Goal: Task Accomplishment & Management: Manage account settings

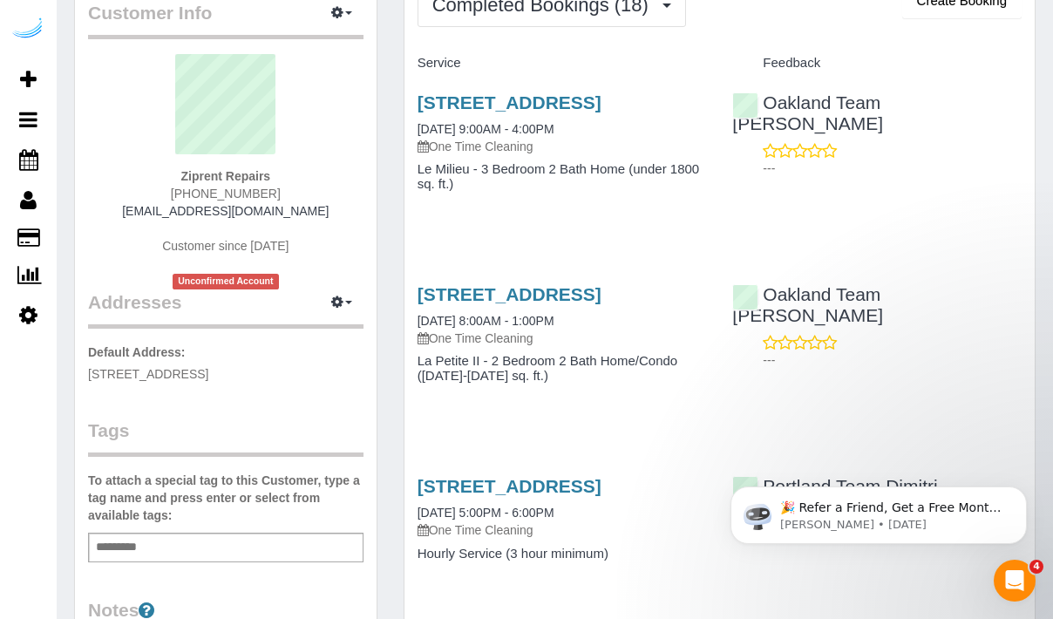
scroll to position [80, 0]
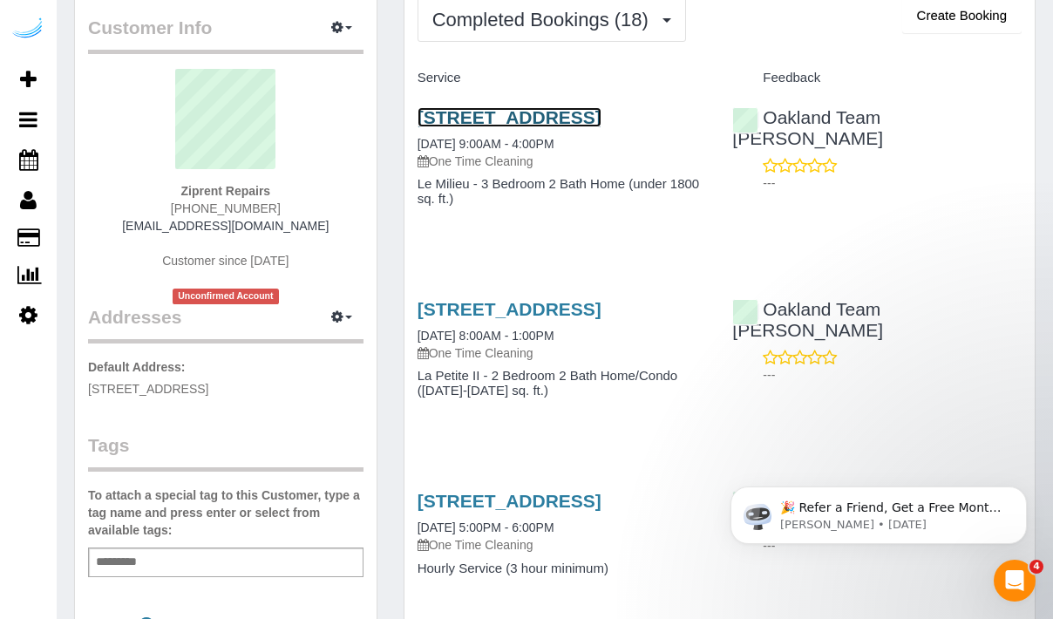
click at [546, 127] on link "1522 Northwest 61st Street, Unit B, Seattle, WA 98101" at bounding box center [509, 117] width 184 height 20
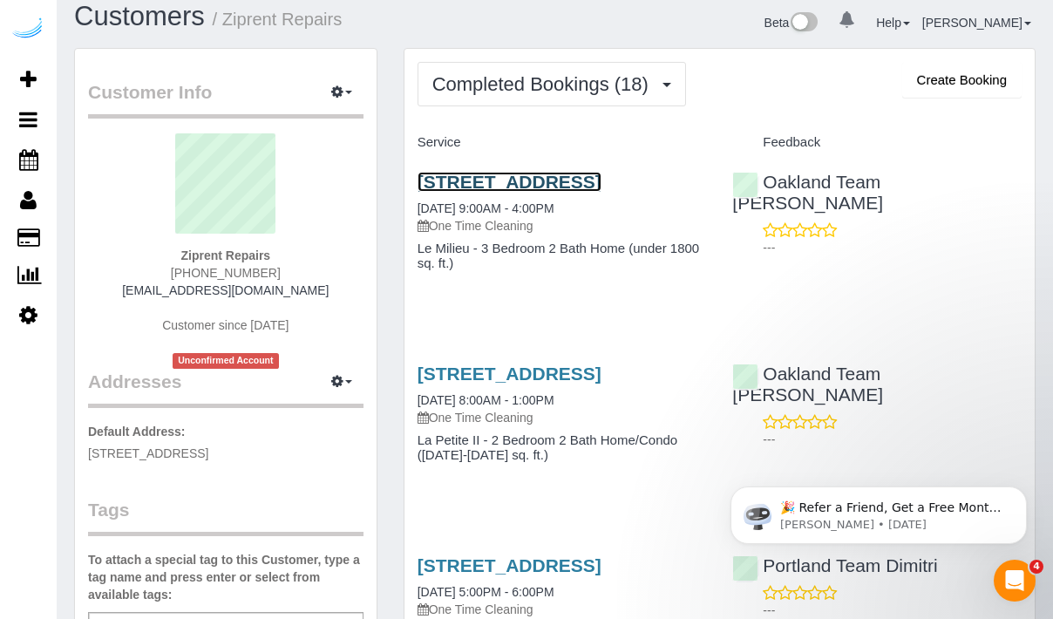
scroll to position [0, 0]
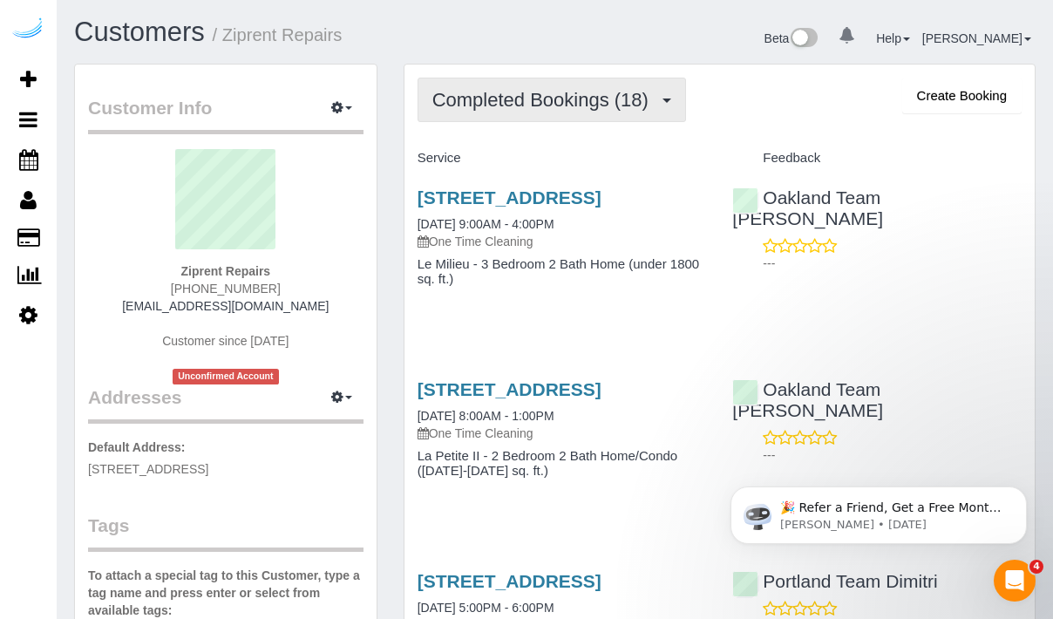
click at [653, 107] on span "Completed Bookings (18)" at bounding box center [544, 100] width 225 height 22
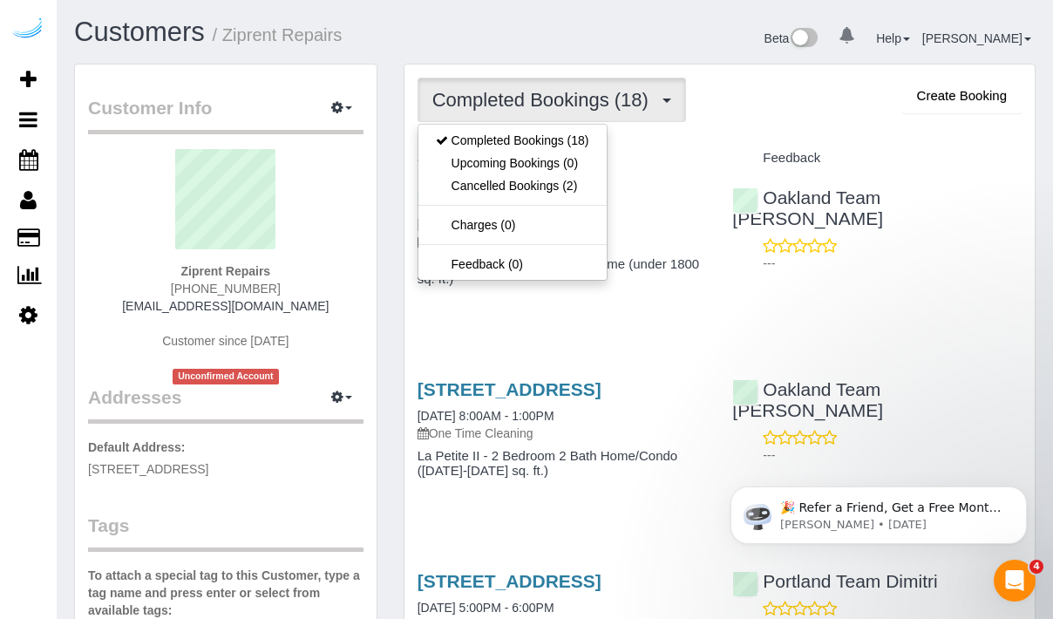
click at [710, 161] on div "Service" at bounding box center [561, 159] width 315 height 30
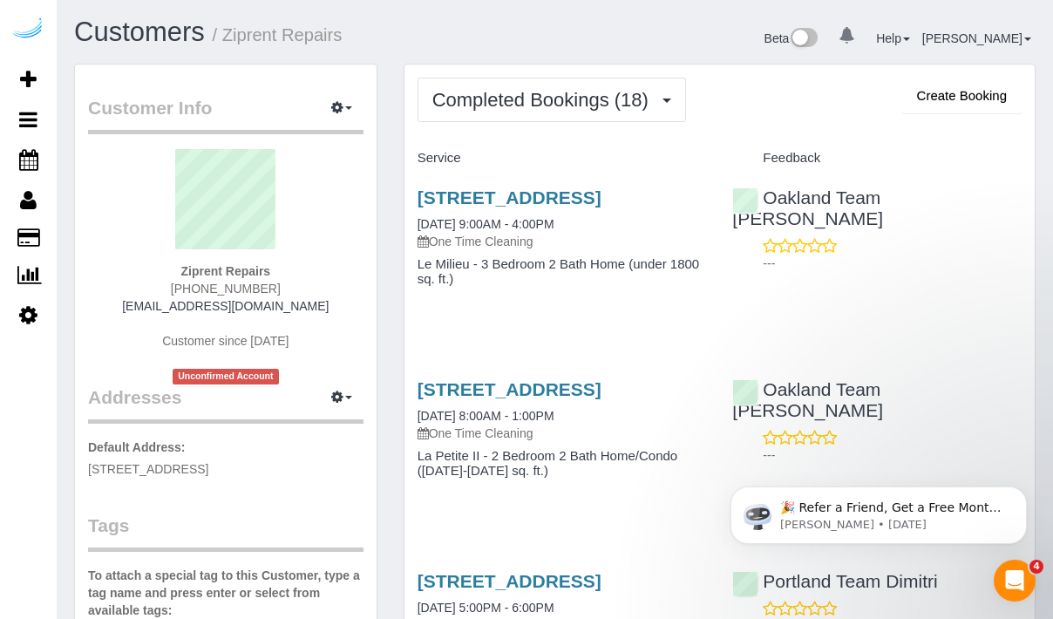
click at [674, 161] on h4 "Service" at bounding box center [561, 158] width 289 height 15
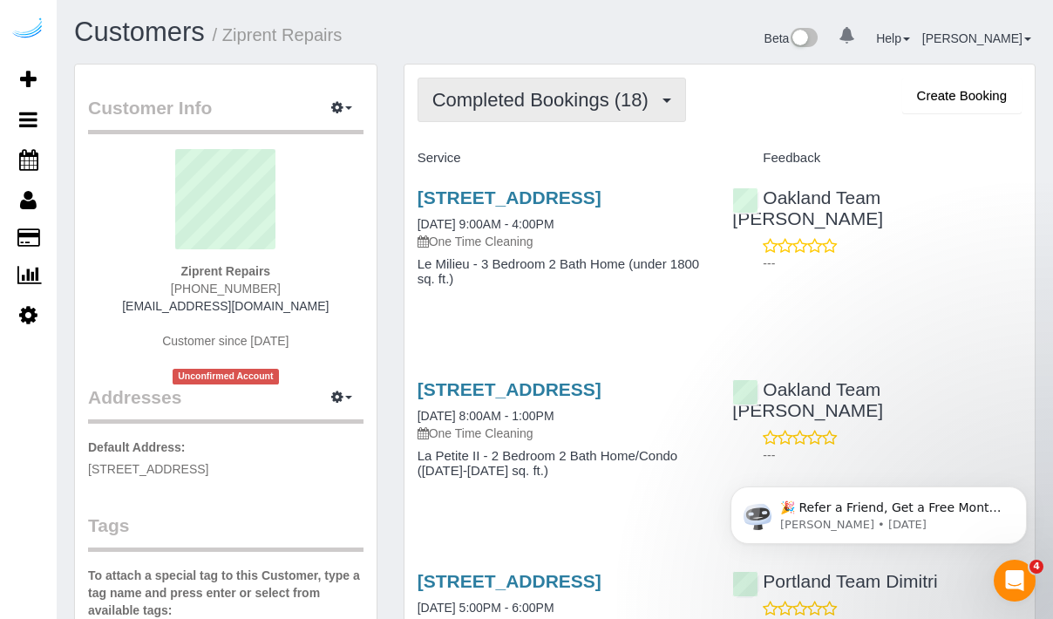
click at [663, 112] on button "Completed Bookings (18)" at bounding box center [551, 100] width 268 height 44
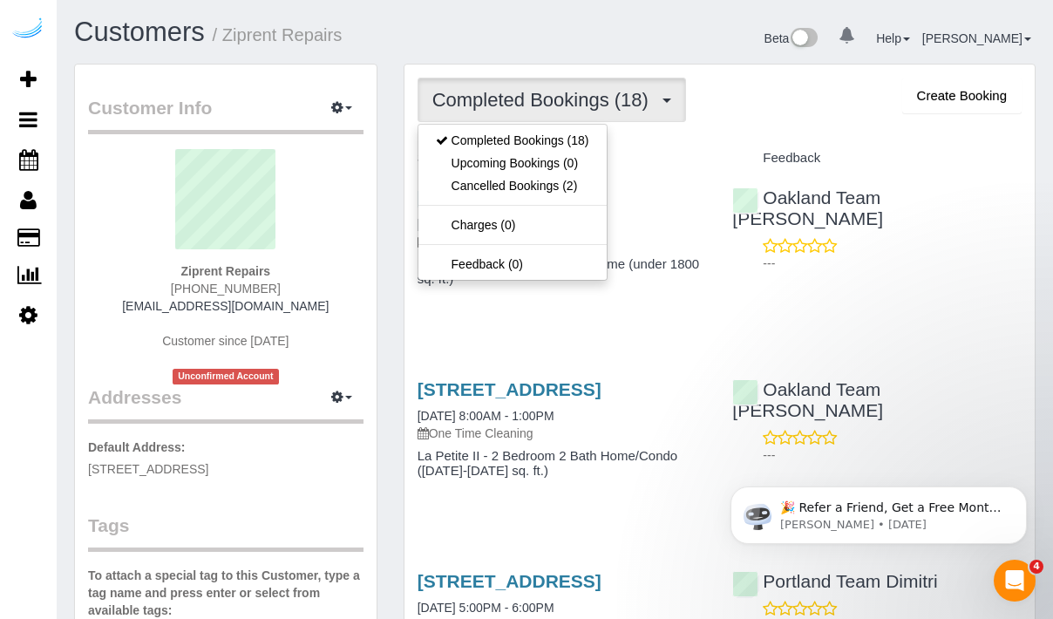
click at [650, 166] on div "Service" at bounding box center [561, 159] width 315 height 30
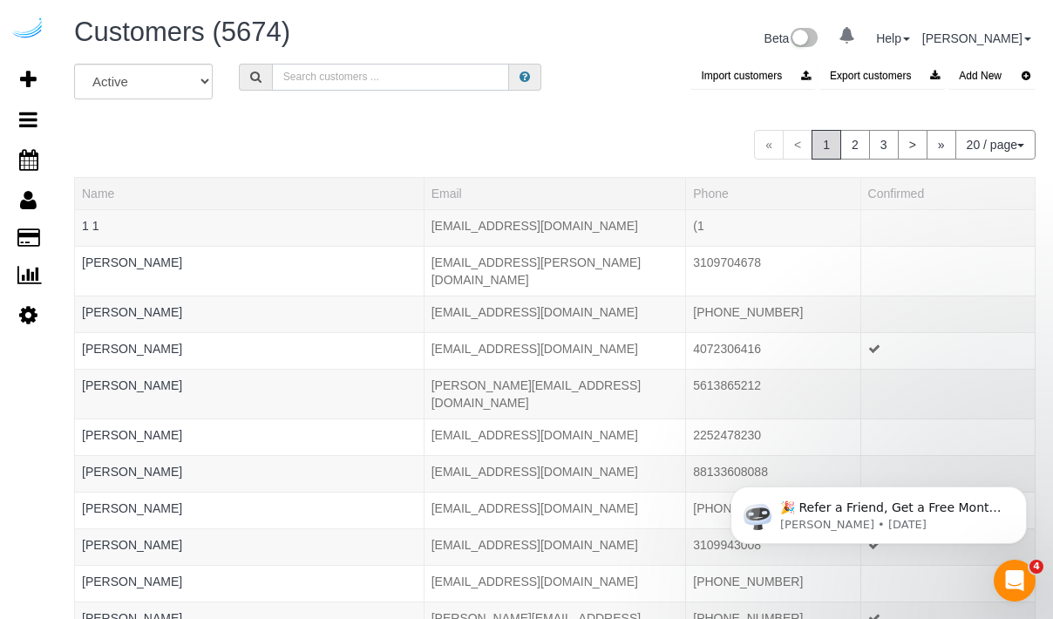
click at [370, 75] on input "text" at bounding box center [391, 77] width 238 height 27
paste input "Hello Alfred"
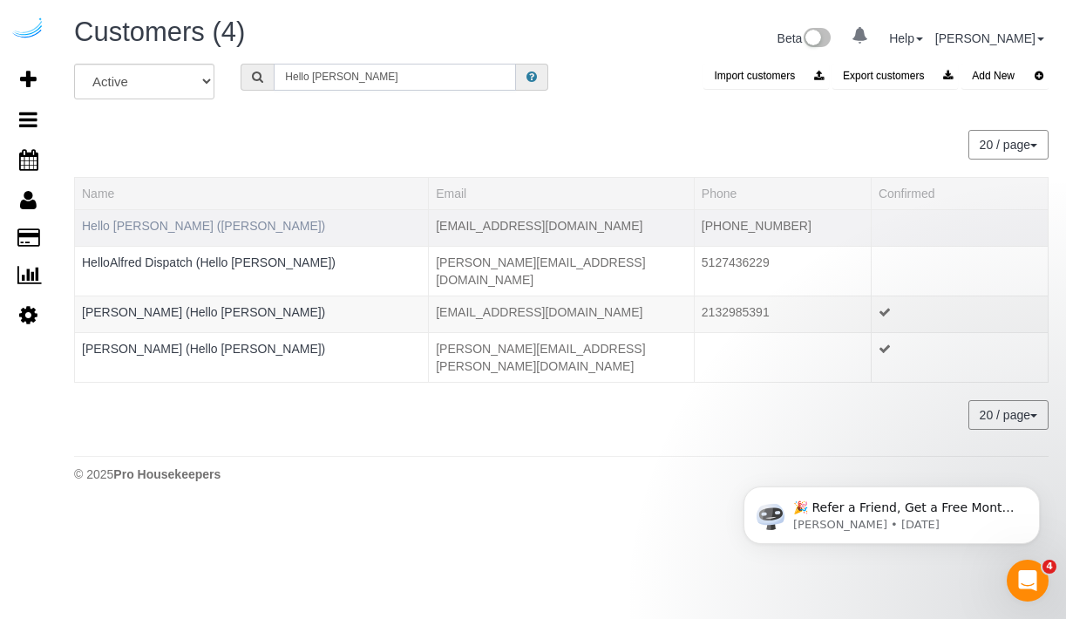
type input "Hello Alfred"
click at [152, 223] on link "Hello Alfred (Alfred)" at bounding box center [203, 226] width 243 height 14
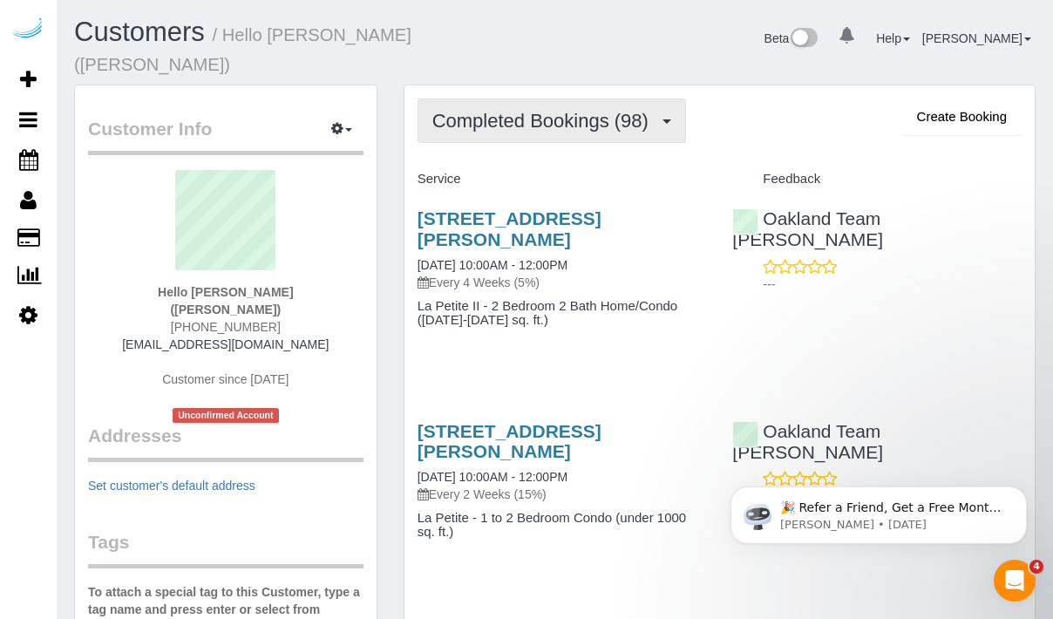
click at [637, 110] on span "Completed Bookings (98)" at bounding box center [544, 121] width 225 height 22
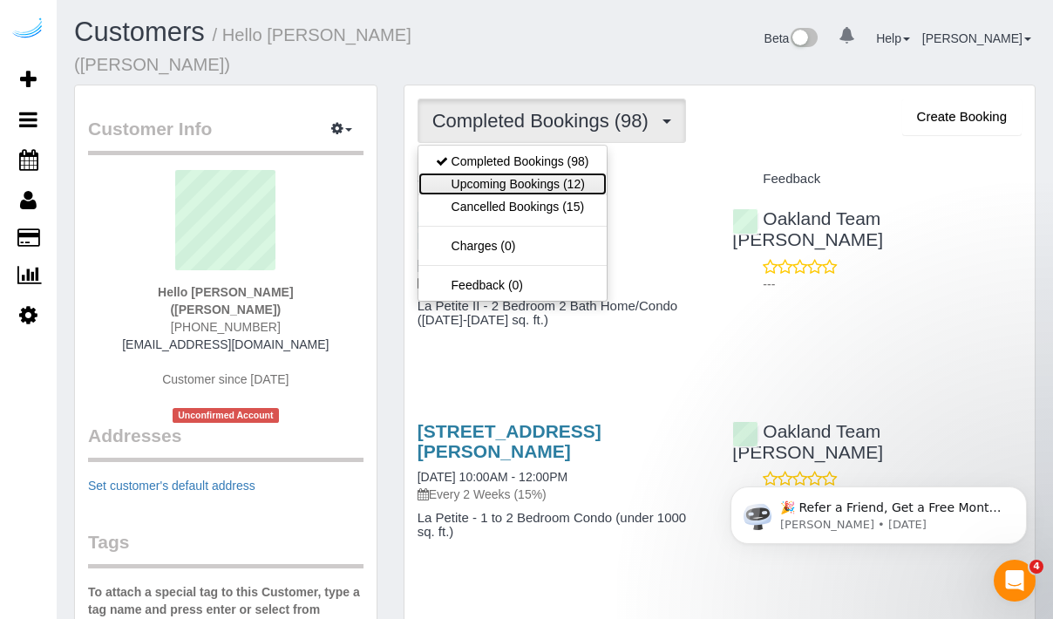
click at [591, 173] on link "Upcoming Bookings (12)" at bounding box center [512, 184] width 188 height 23
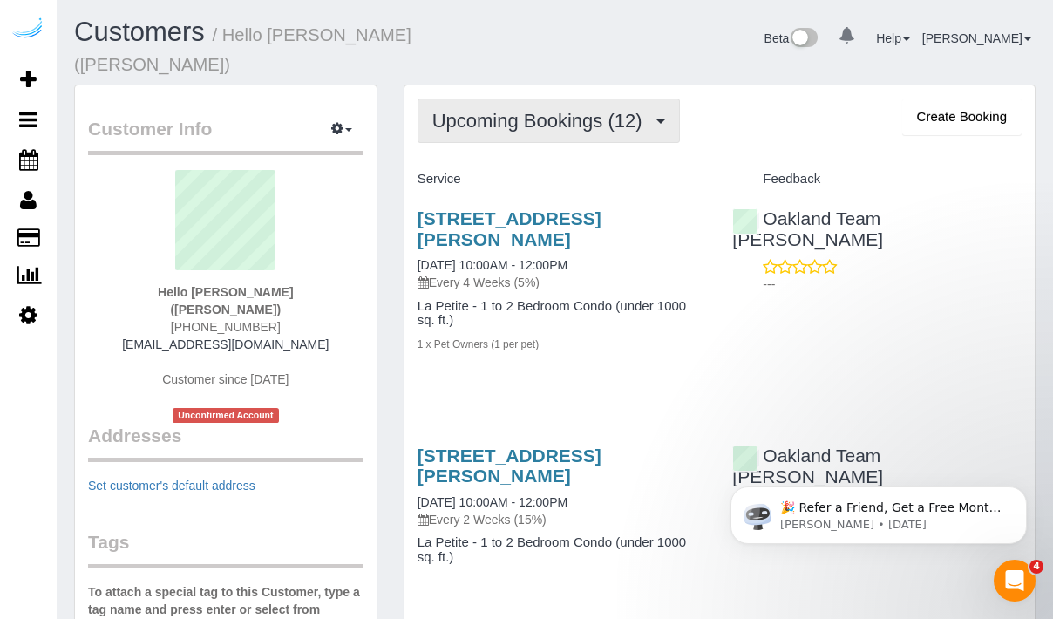
click at [592, 110] on span "Upcoming Bookings (12)" at bounding box center [541, 121] width 219 height 22
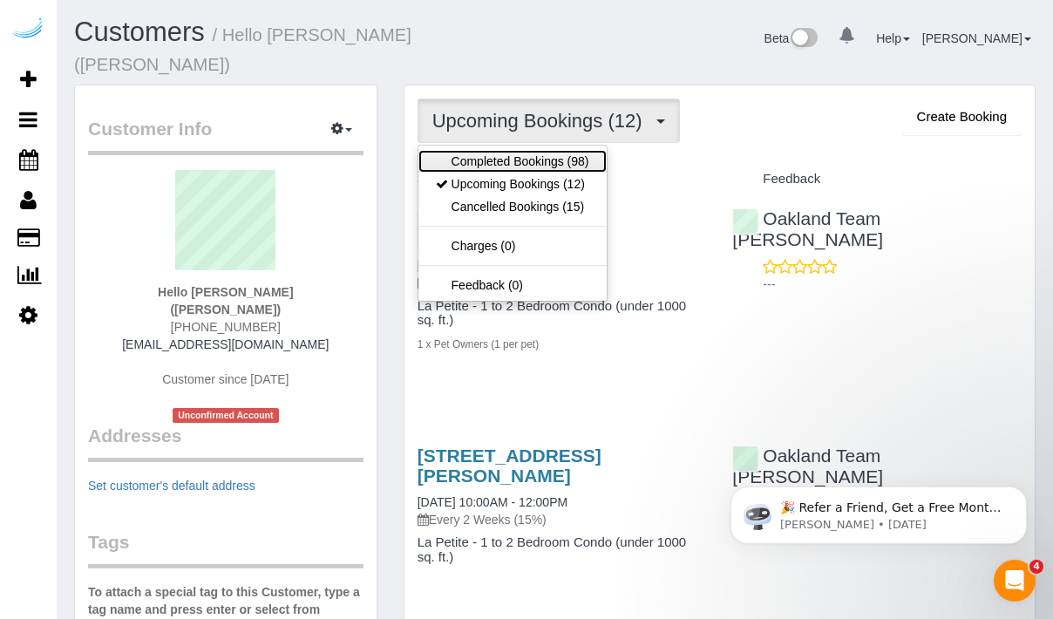
click at [556, 150] on link "Completed Bookings (98)" at bounding box center [512, 161] width 188 height 23
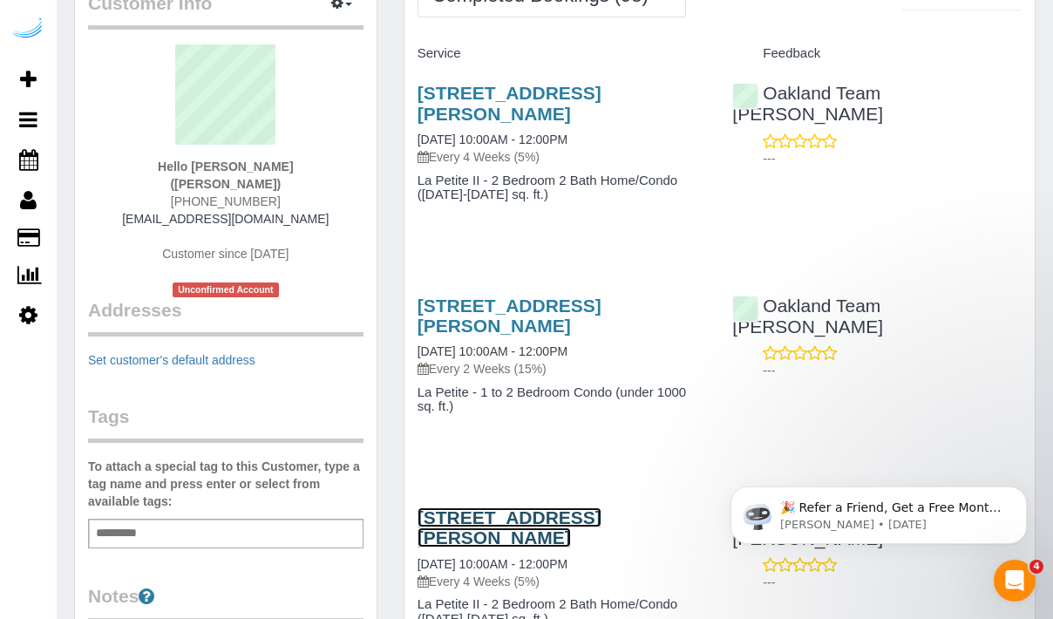
scroll to position [109, 0]
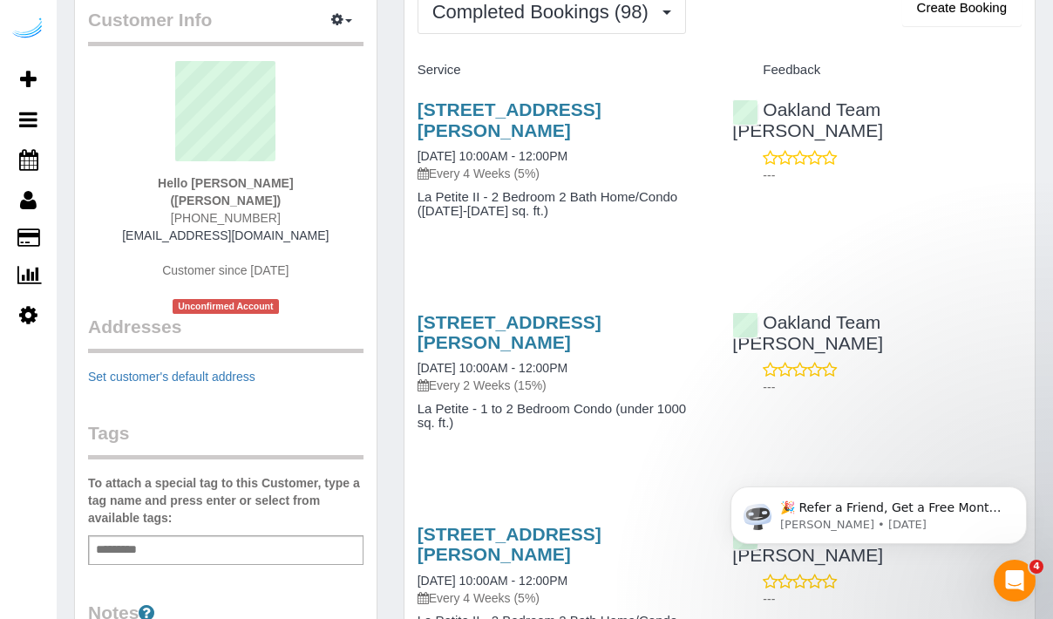
click at [498, 334] on h3 "1340 4th Avenue, Unit 4509 (Patrick Larson), Seattle, WA 98101" at bounding box center [561, 332] width 289 height 40
click at [484, 332] on h3 "1340 4th Avenue, Unit 4509 (Patrick Larson), Seattle, WA 98101" at bounding box center [561, 332] width 289 height 40
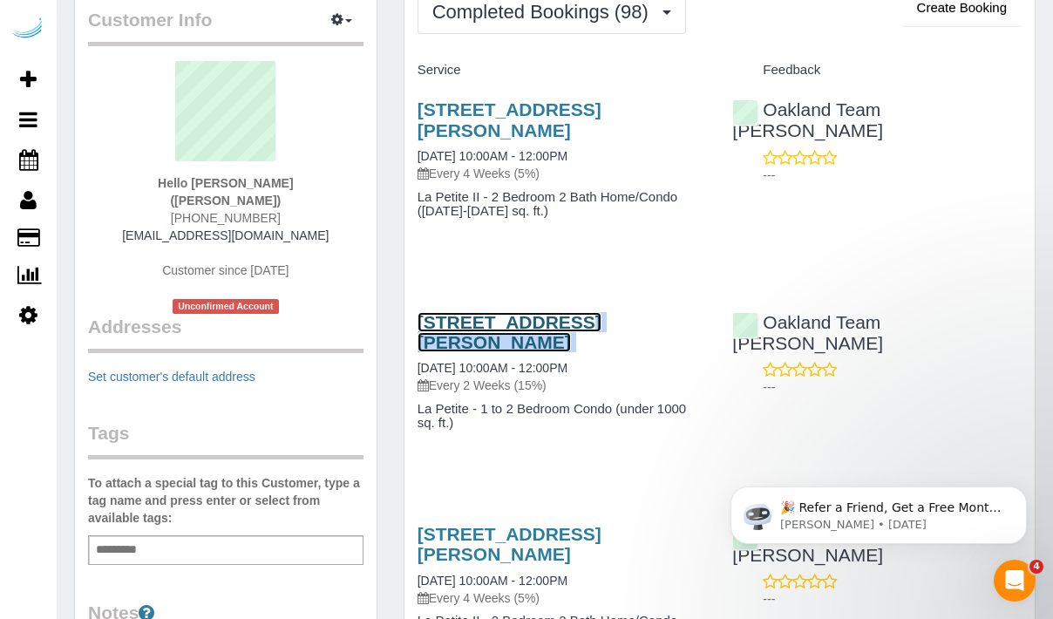
click at [491, 316] on link "1340 4th Avenue, Unit 4509 (Patrick Larson), Seattle, WA 98101" at bounding box center [509, 332] width 184 height 40
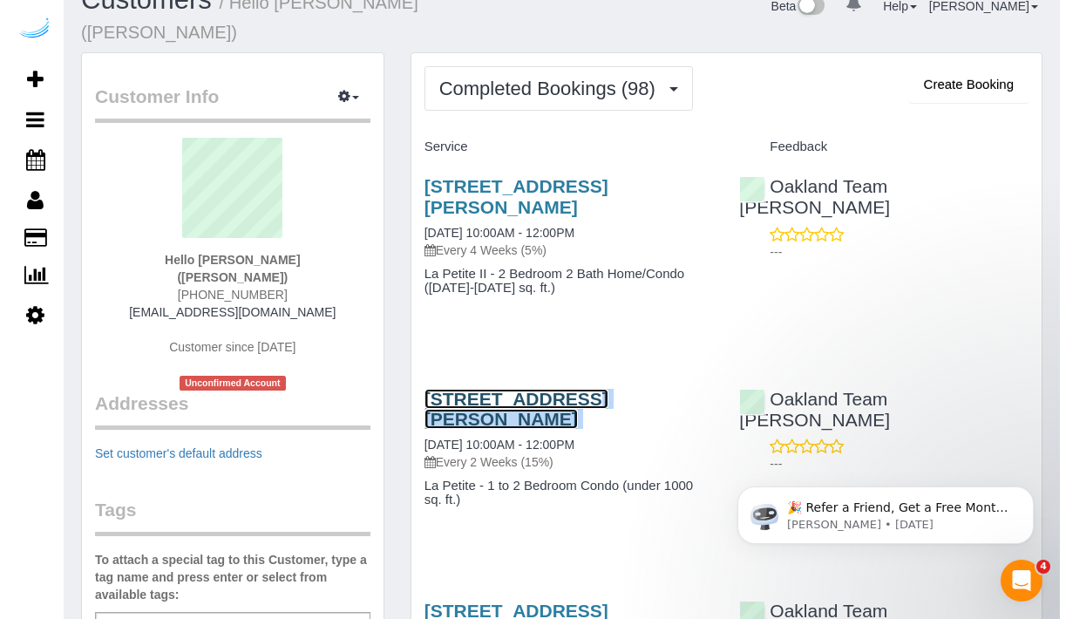
scroll to position [0, 0]
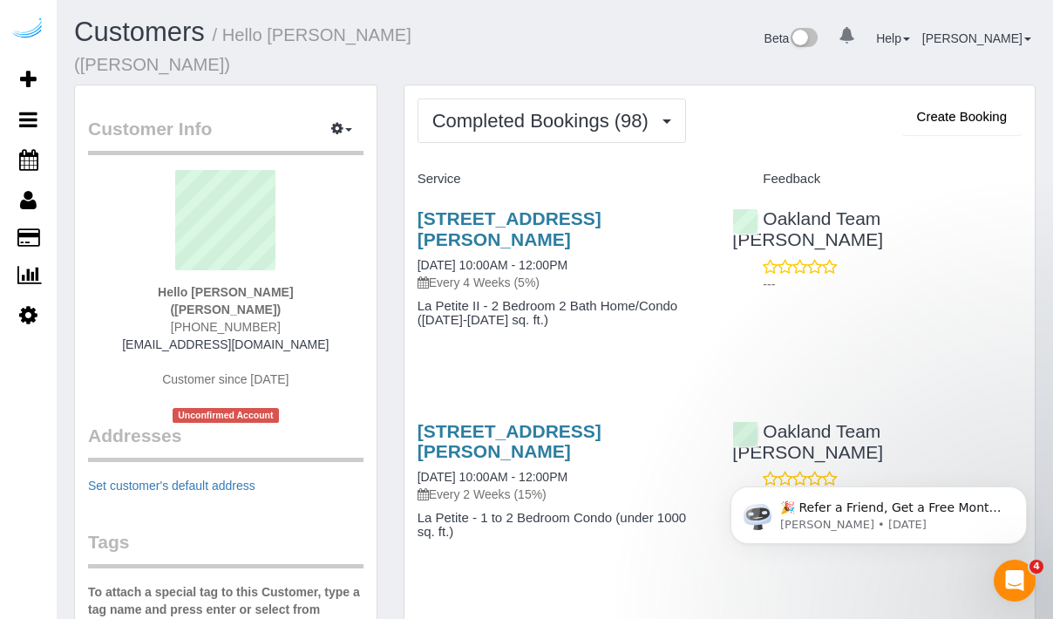
click at [605, 230] on div "1340 4th Avenue, Unit 5505 (Mark Perrin), Seattle, WA 98101 08/07/2025 10:00AM …" at bounding box center [561, 249] width 289 height 83
click at [670, 208] on h3 "1340 4th Avenue, Unit 5505 (Mark Perrin), Seattle, WA 98101" at bounding box center [561, 228] width 289 height 40
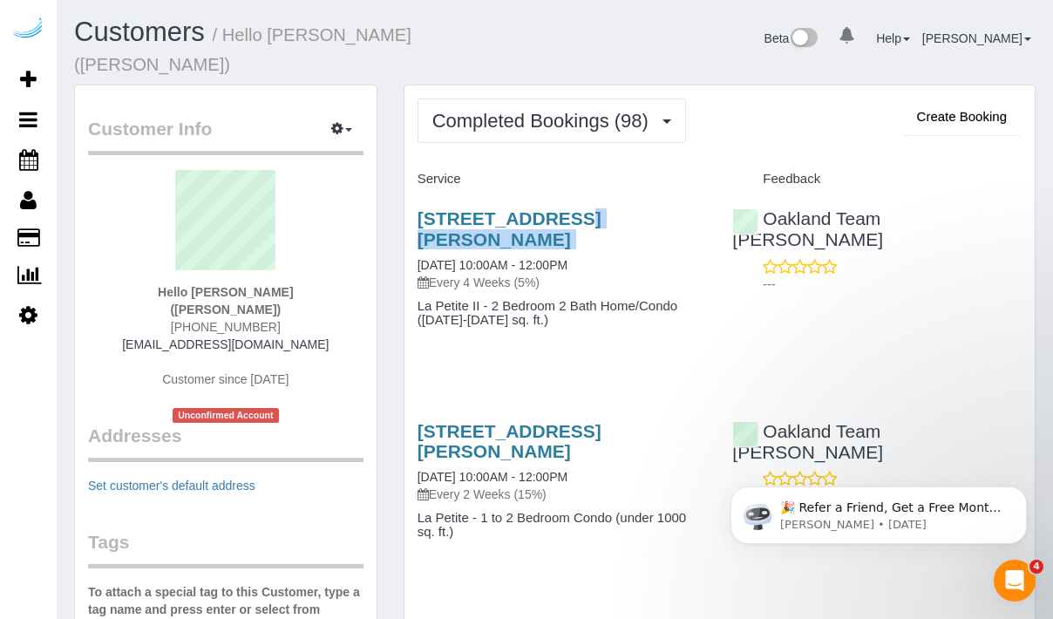
copy div "1340 4th Avenue, Unit 5505 (Mark Perrin), Seattle, WA 98101"
click at [578, 208] on link "1340 4th Avenue, Unit 5505 (Mark Perrin), Seattle, WA 98101" at bounding box center [509, 228] width 184 height 40
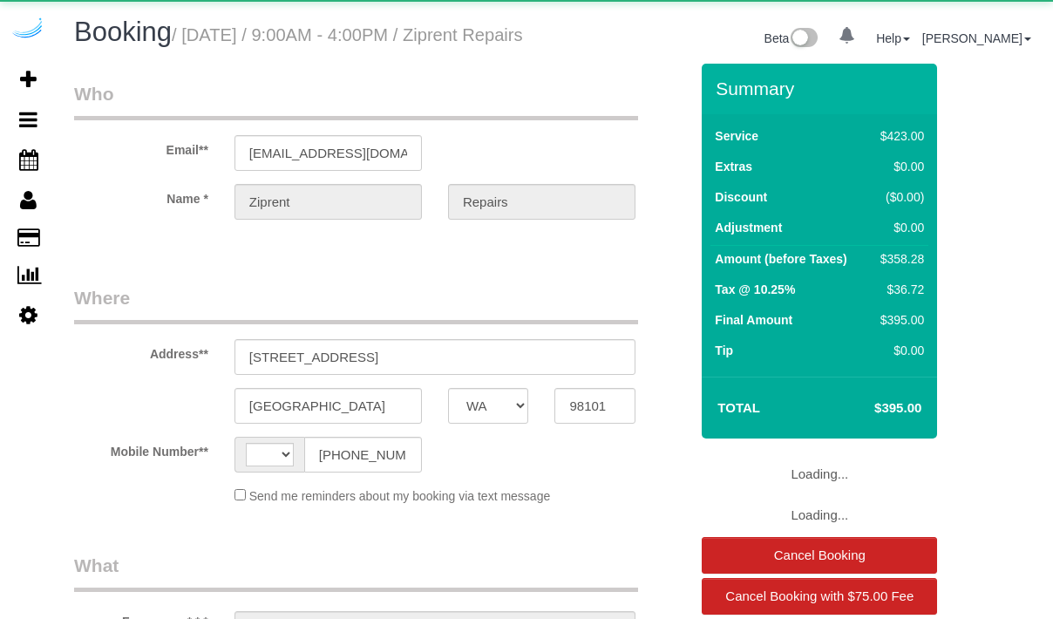
select select "WA"
select select "string:US"
select select "object:796"
select select "6"
select select "number:9"
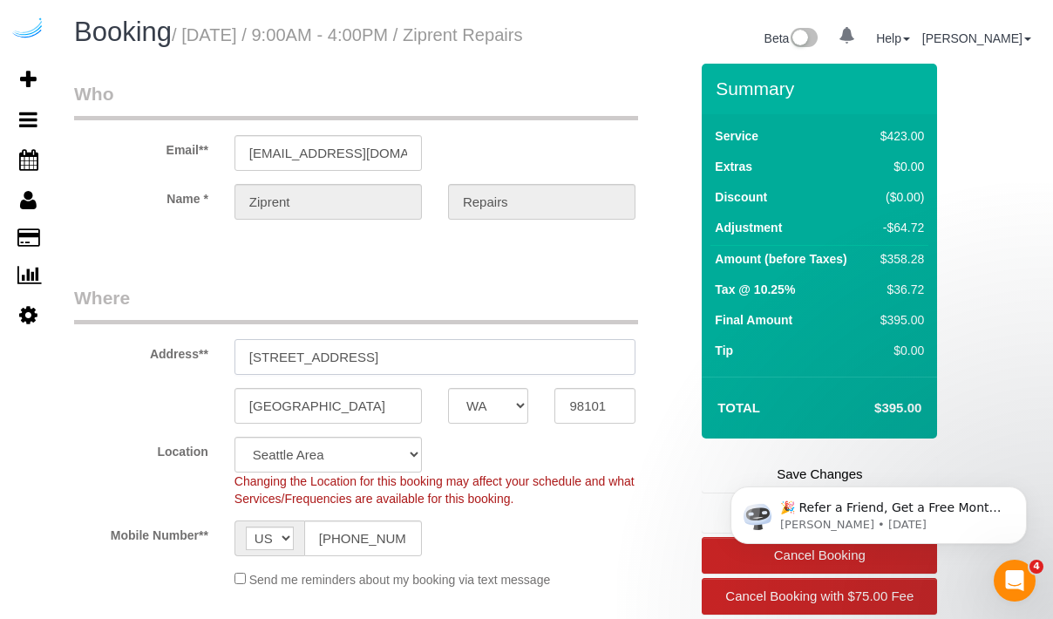
click at [322, 373] on input "1522 Northwest 61st Street, Unit B" at bounding box center [434, 357] width 401 height 36
click at [586, 64] on div "Booking / August 14, 2025 / 9:00AM - 4:00PM / Ziprent Repairs Beta 0 Your Notif…" at bounding box center [554, 40] width 987 height 46
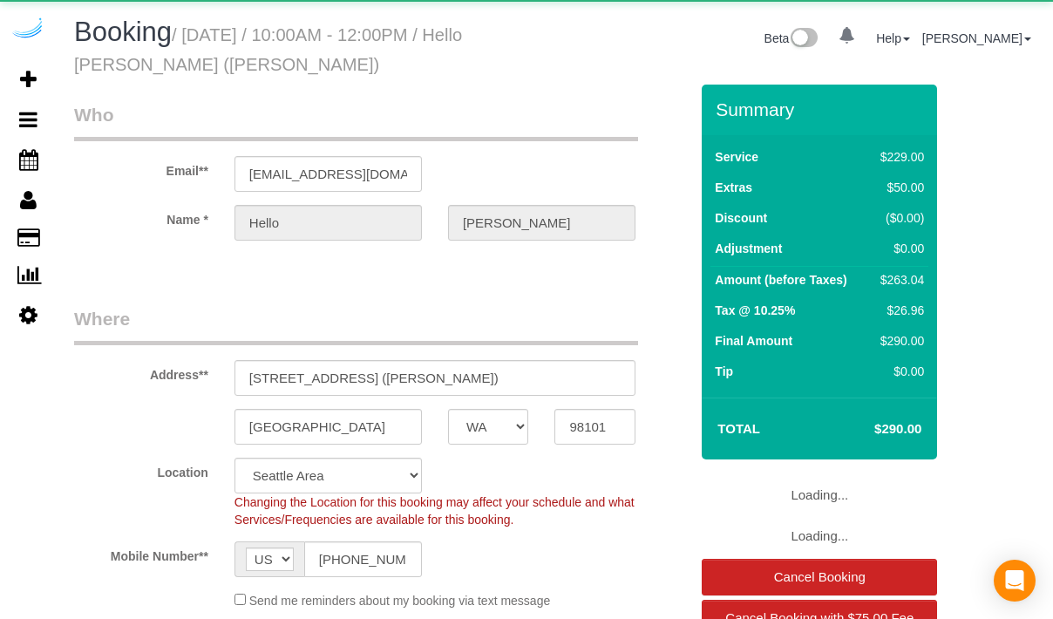
select select "WA"
select select "4"
select select "number:9"
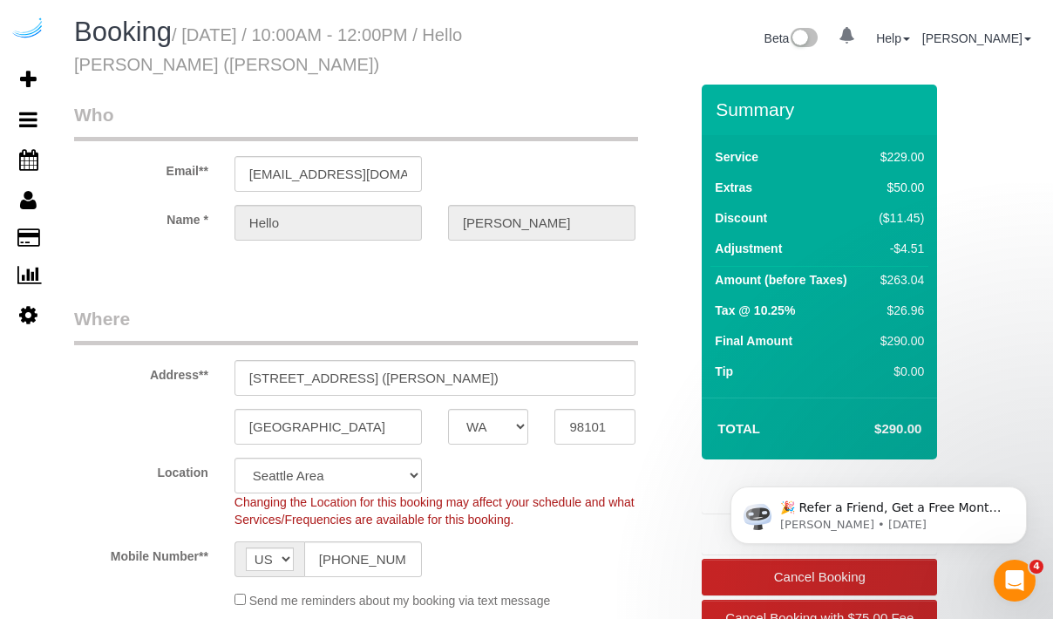
click at [321, 358] on div "Address** 1340 4th Avenue, 5407 (Christopher Allen)" at bounding box center [381, 351] width 640 height 90
click at [319, 369] on input "1340 4th Avenue, 5407 (Christopher Allen)" at bounding box center [434, 378] width 401 height 36
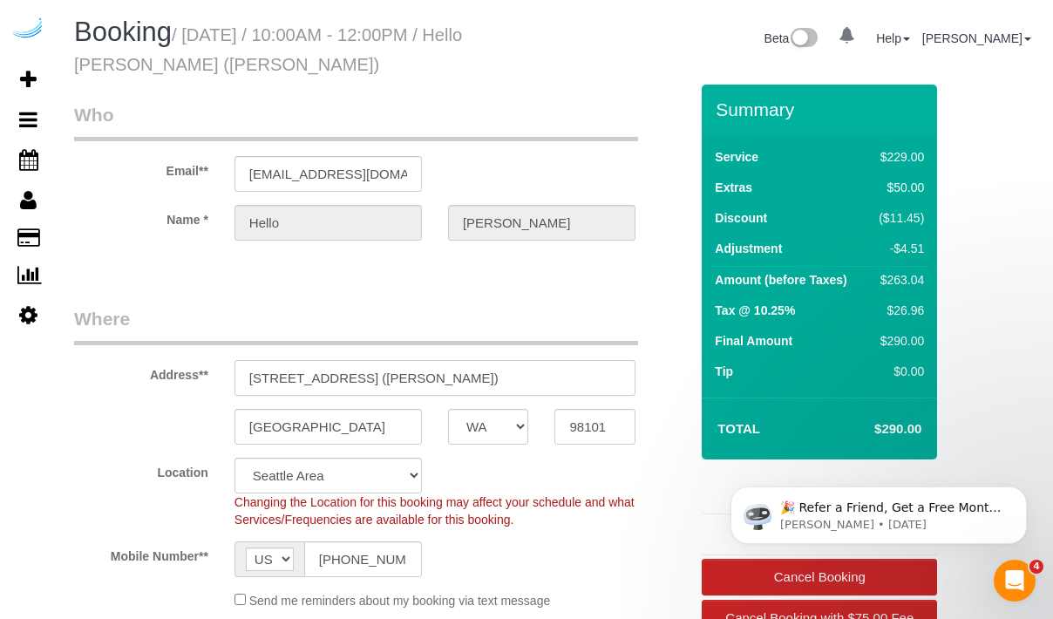
click at [319, 369] on input "1340 4th Avenue, 5407 (Christopher Allen)" at bounding box center [434, 378] width 401 height 36
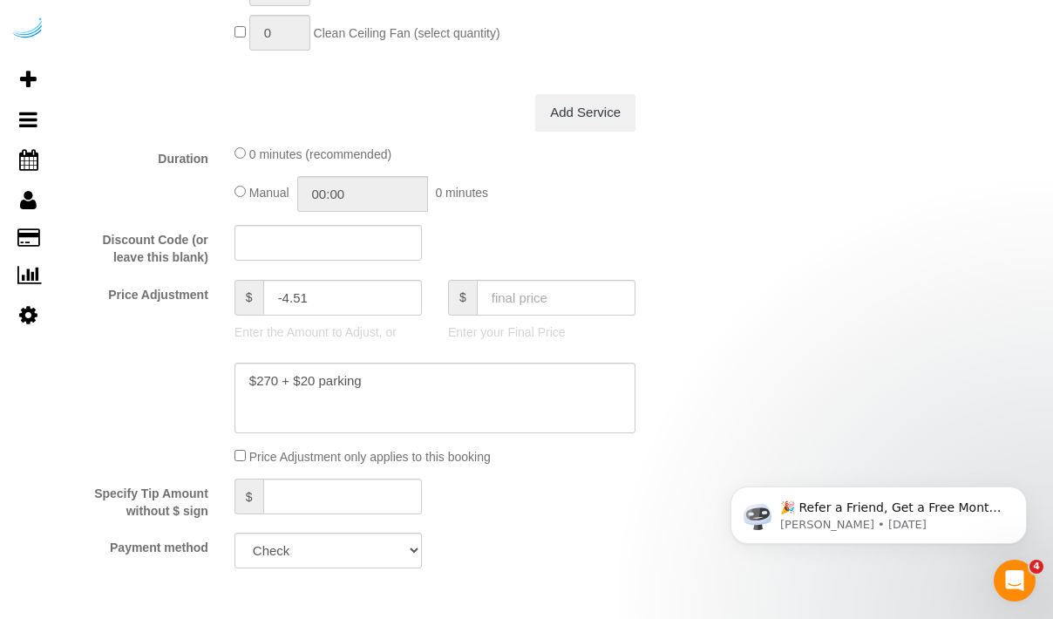
scroll to position [1708, 0]
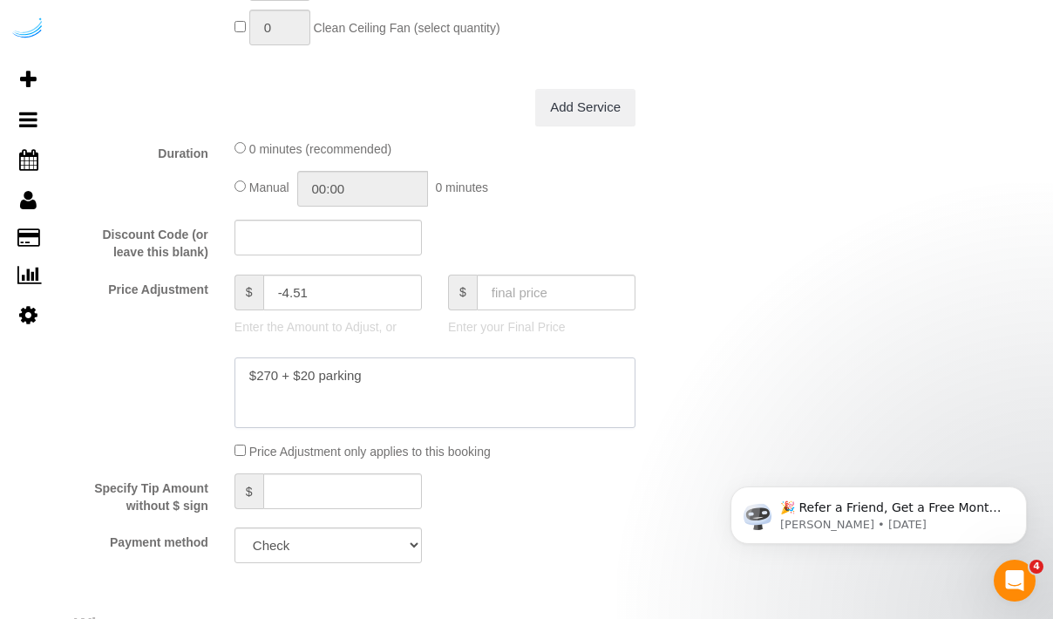
click at [377, 372] on textarea at bounding box center [434, 392] width 401 height 71
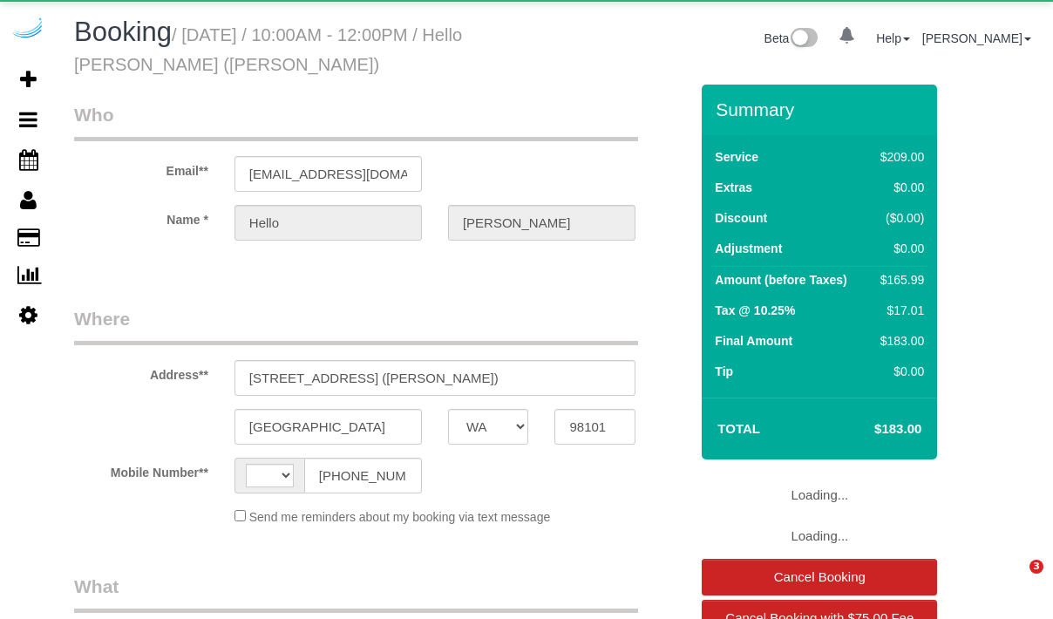
select select "WA"
select select "string:US"
select select "object:815"
select select "4"
select select "number:9"
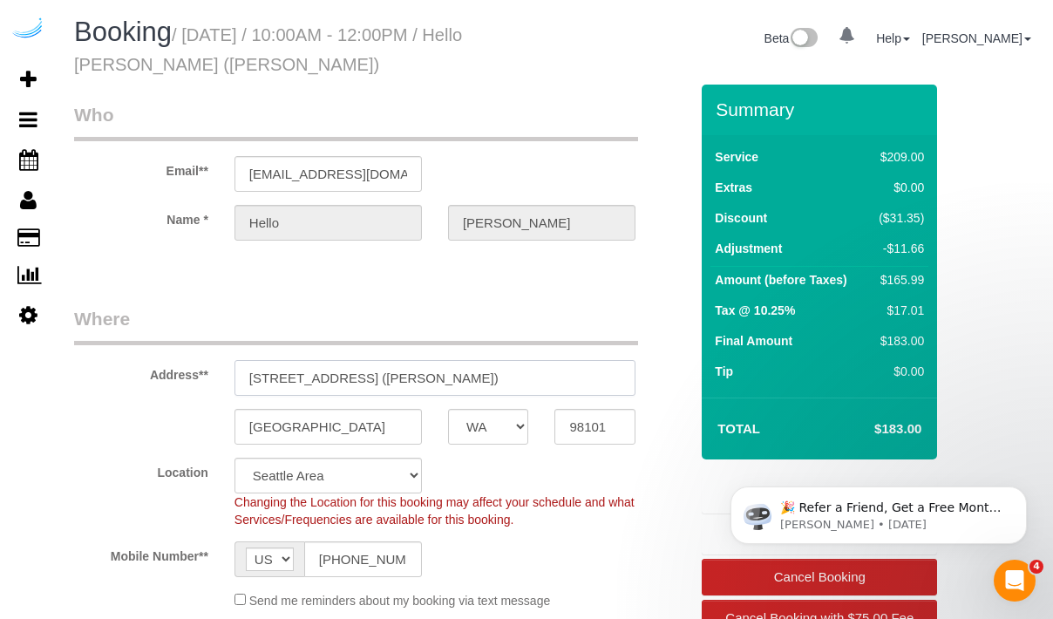
click at [348, 370] on input "1340 4th Avenue, Unit 4509 (Patrick Larson)" at bounding box center [434, 378] width 401 height 36
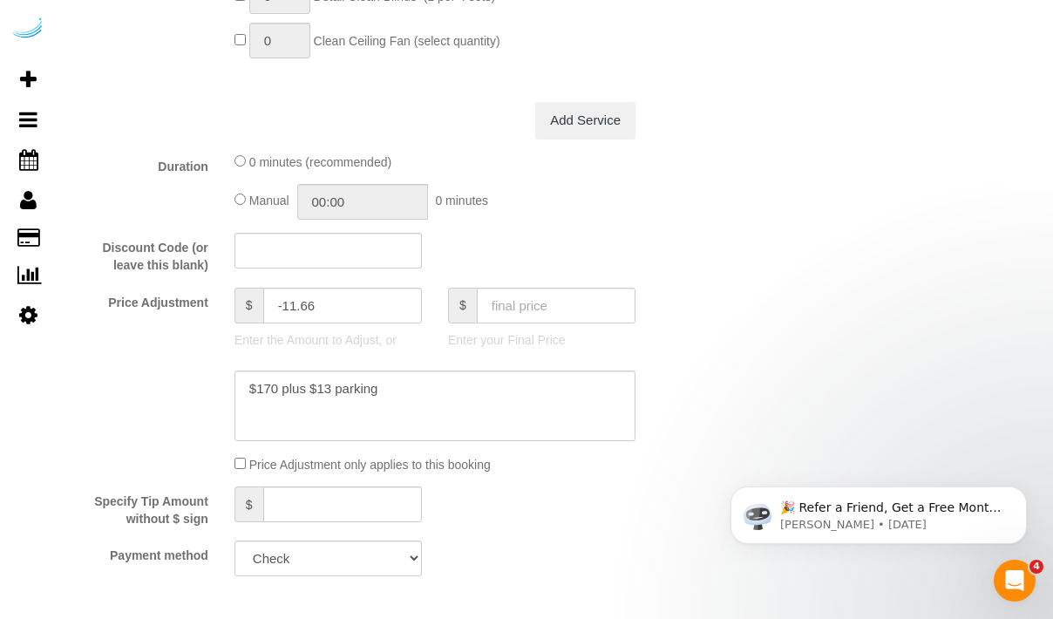
scroll to position [1700, 0]
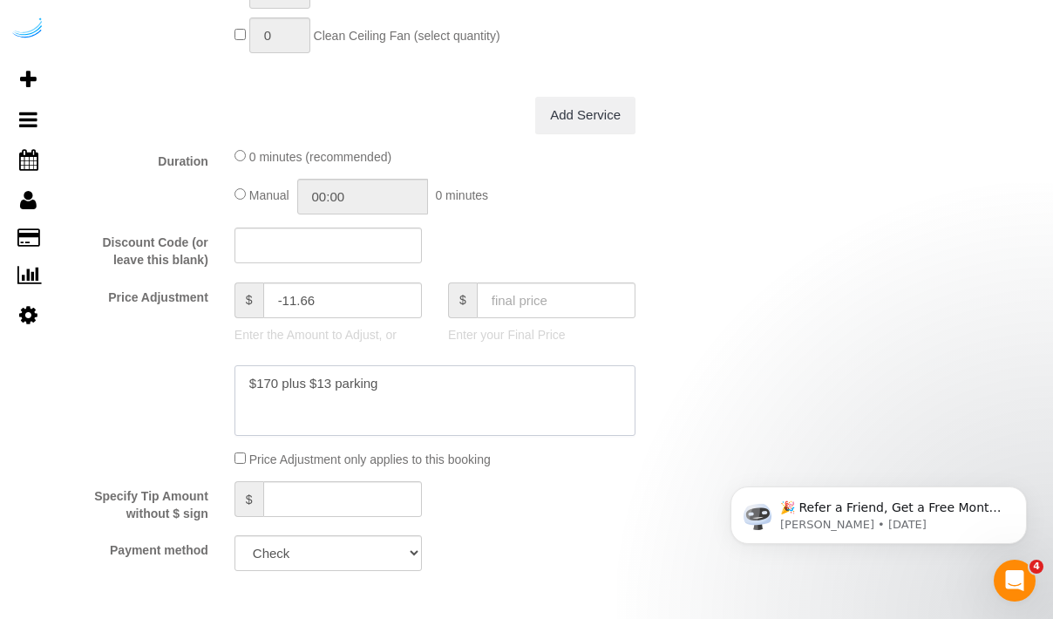
click at [350, 392] on textarea at bounding box center [434, 400] width 401 height 71
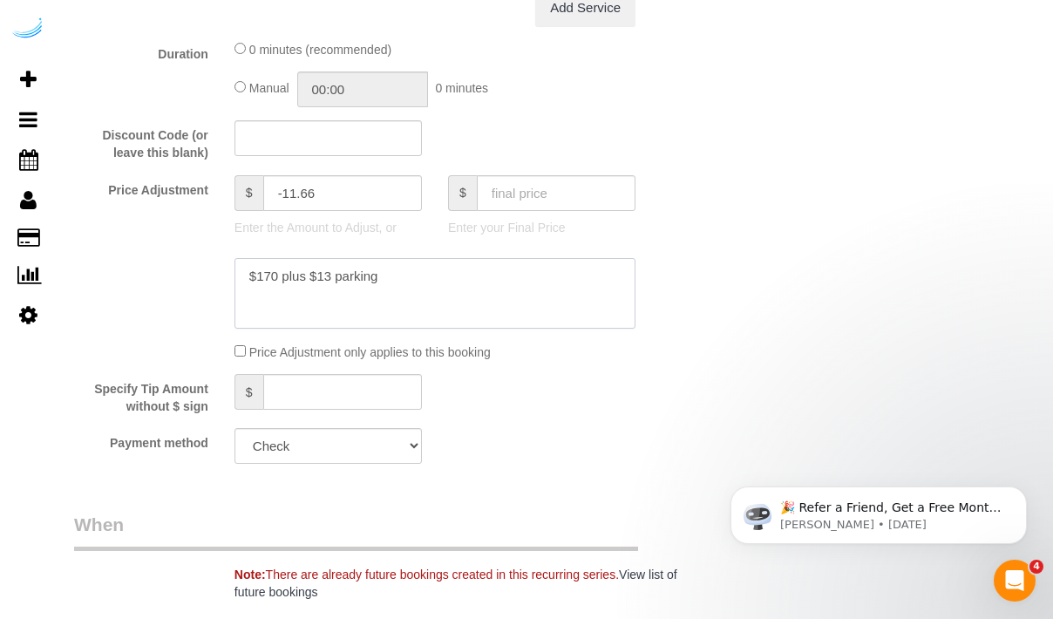
scroll to position [1805, 0]
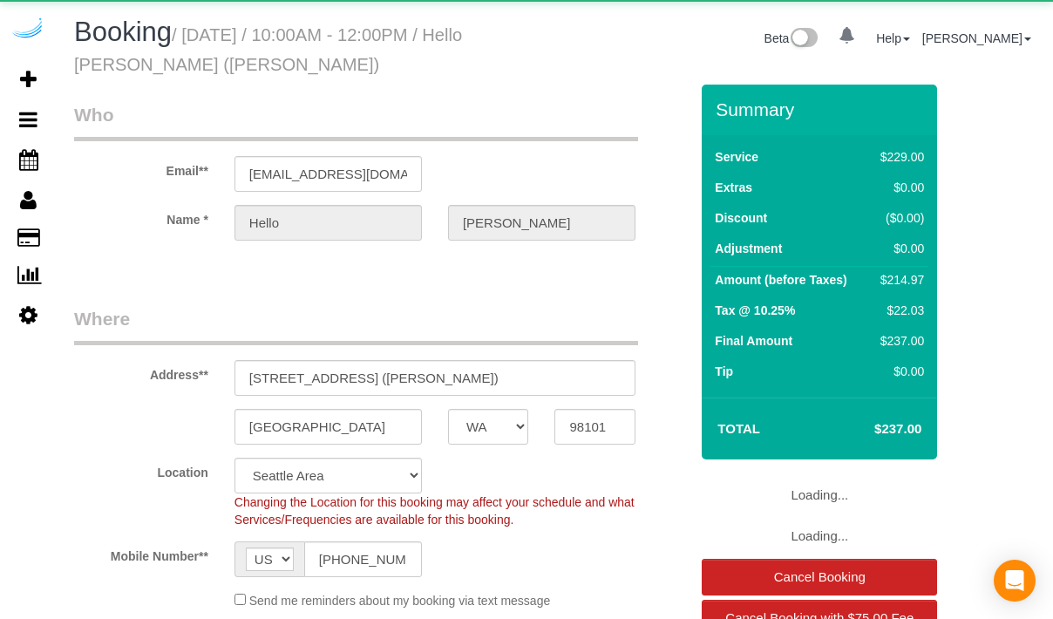
select select "WA"
select select "number:9"
select select "object:815"
select select "4"
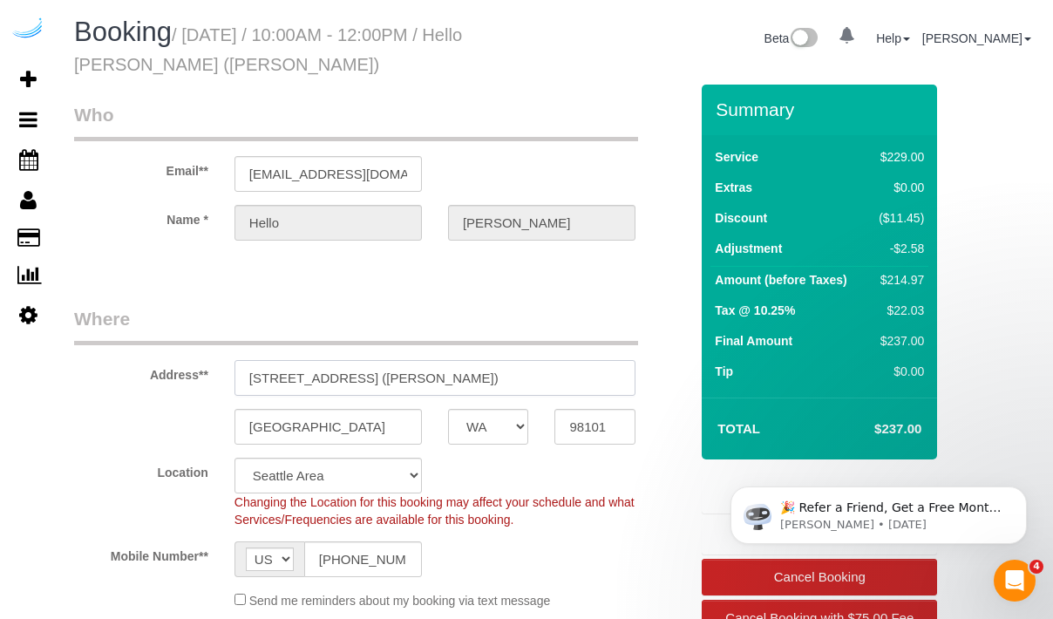
click at [369, 372] on input "[STREET_ADDRESS] ([PERSON_NAME])" at bounding box center [434, 378] width 401 height 36
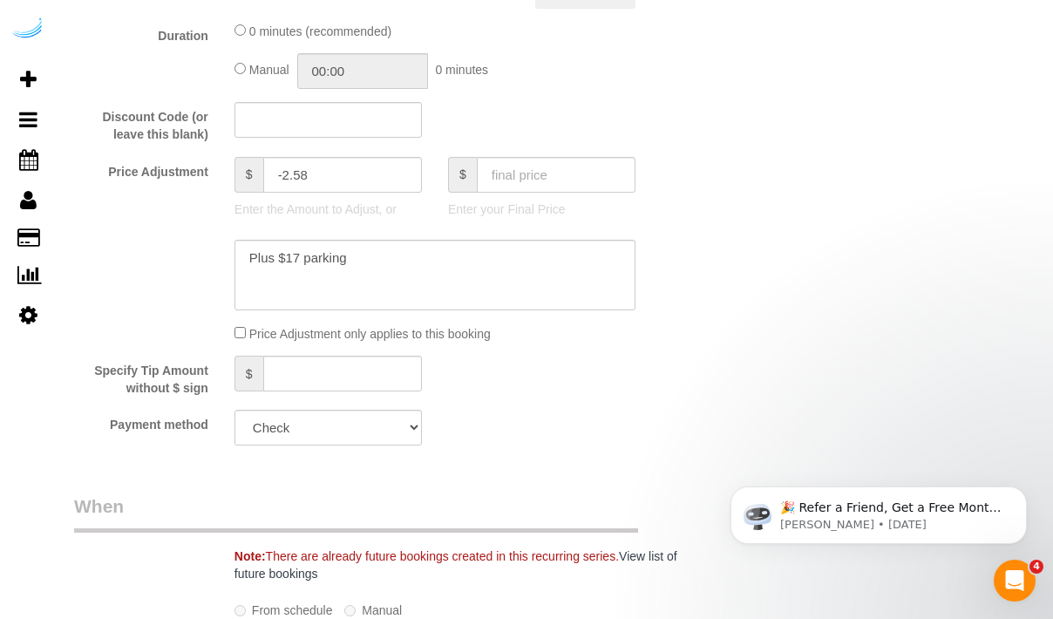
scroll to position [1824, 0]
click at [334, 256] on textarea at bounding box center [434, 276] width 401 height 71
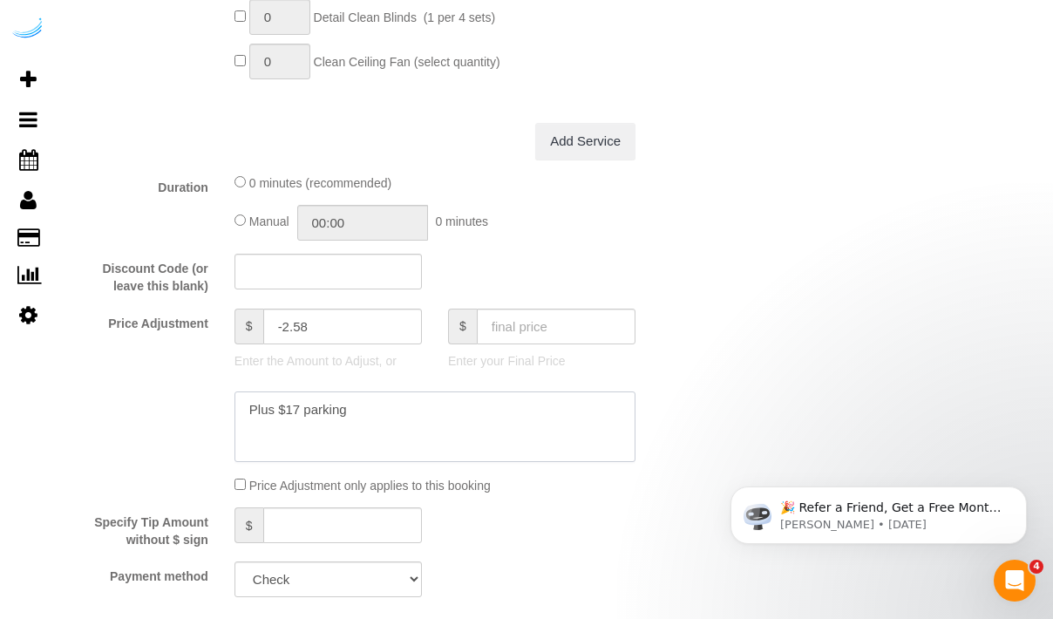
scroll to position [1675, 0]
